Goal: Information Seeking & Learning: Learn about a topic

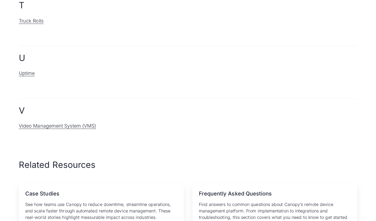
scroll to position [883, 0]
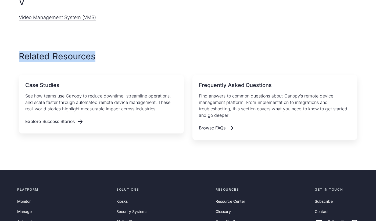
drag, startPoint x: 19, startPoint y: 57, endPoint x: 158, endPoint y: 60, distance: 139.2
click at [158, 60] on h2 "Related Resources" at bounding box center [188, 56] width 338 height 11
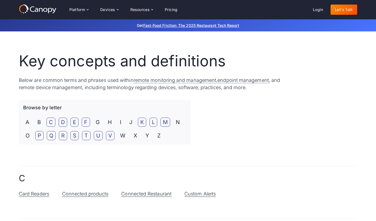
scroll to position [157, 0]
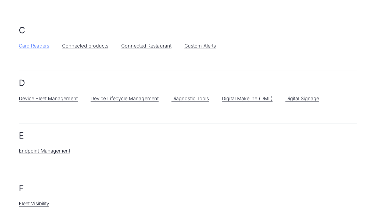
click at [37, 45] on link "Card Readers" at bounding box center [34, 46] width 30 height 6
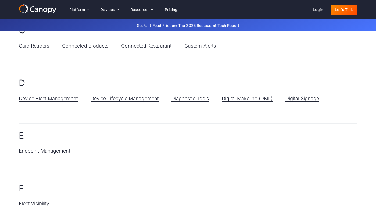
drag, startPoint x: 95, startPoint y: 44, endPoint x: 96, endPoint y: 54, distance: 9.7
click at [95, 44] on link "Connected products" at bounding box center [85, 46] width 46 height 6
click at [80, 48] on link "Connected products" at bounding box center [85, 46] width 46 height 6
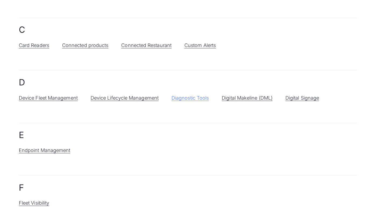
click at [194, 97] on link "Diagnostic Tools" at bounding box center [189, 98] width 37 height 6
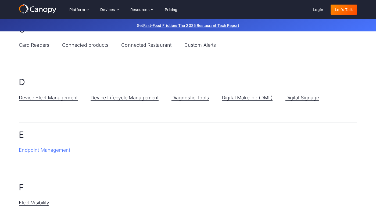
click at [58, 152] on link "Endpoint Management" at bounding box center [45, 150] width 52 height 6
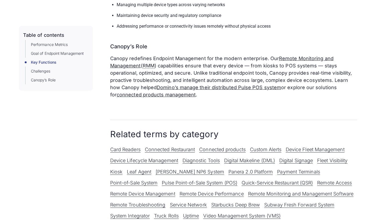
scroll to position [420, 0]
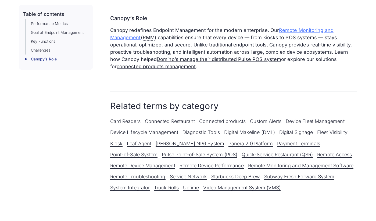
click at [297, 31] on link "Remote Monitoring and Management" at bounding box center [221, 33] width 223 height 13
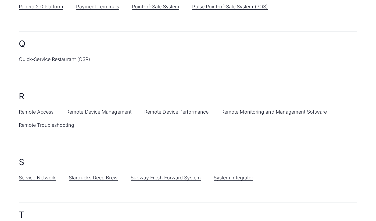
scroll to position [641, 0]
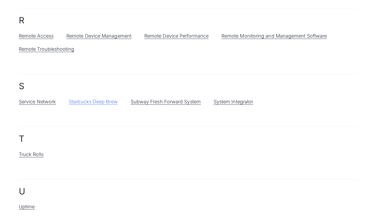
click at [111, 102] on link "Starbucks Deep Brew" at bounding box center [93, 102] width 49 height 6
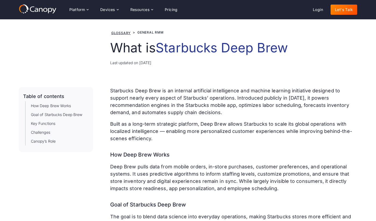
scroll to position [19, 0]
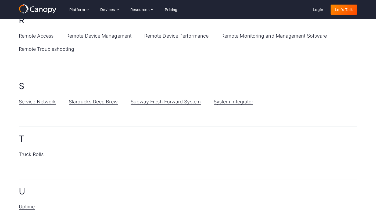
click at [228, 103] on link "System Integrator" at bounding box center [234, 102] width 40 height 6
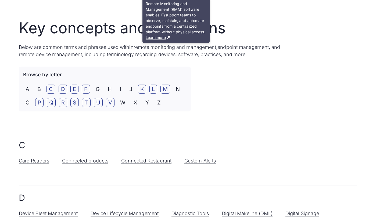
scroll to position [62, 0]
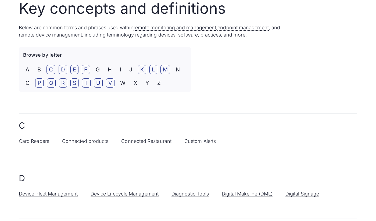
click at [34, 139] on link "Card Readers" at bounding box center [34, 141] width 30 height 6
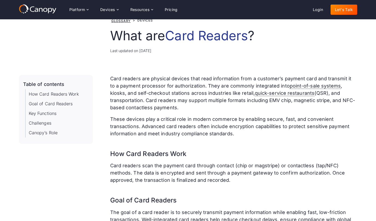
scroll to position [17, 0]
